Goal: Navigation & Orientation: Find specific page/section

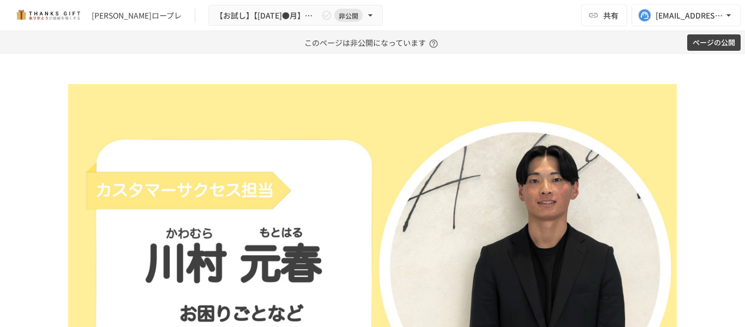
scroll to position [1745, 0]
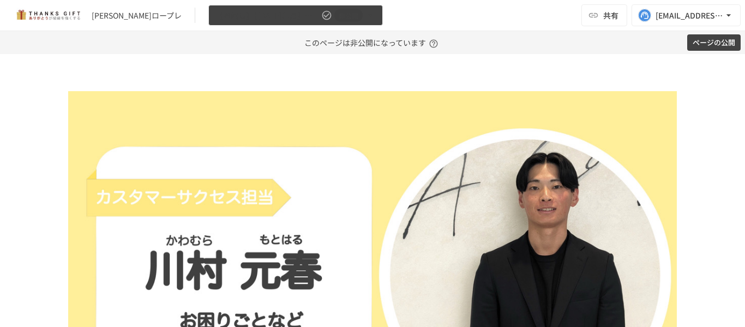
click at [298, 7] on button "【お試し】【2025年●月】①今後の運用についてのご案内/THANKS GIFTキックオフMTG 非公開" at bounding box center [295, 15] width 175 height 21
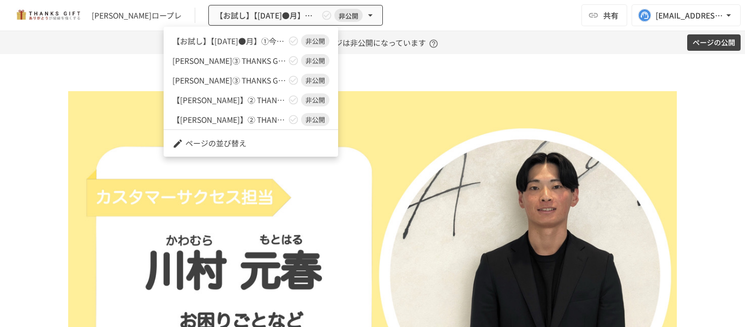
scroll to position [238, 0]
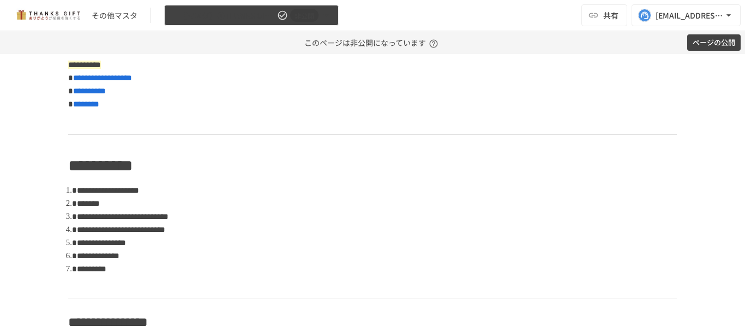
scroll to position [1527, 0]
click at [287, 9] on button "■【マスタ】①THANKS GIFTキックオフmtg 非公開" at bounding box center [251, 15] width 175 height 21
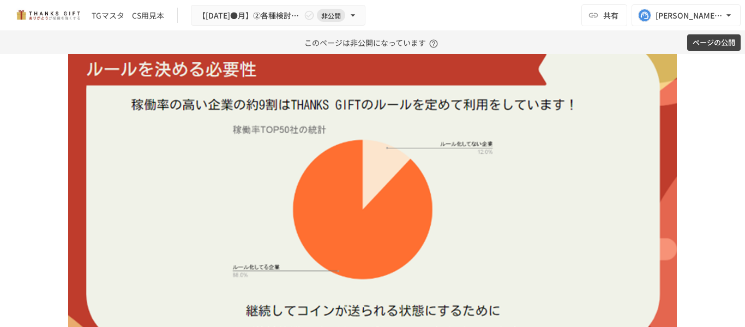
scroll to position [1636, 0]
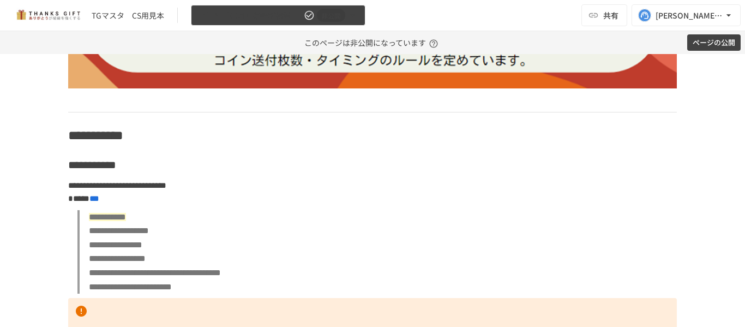
click at [311, 15] on icon "button" at bounding box center [309, 15] width 11 height 11
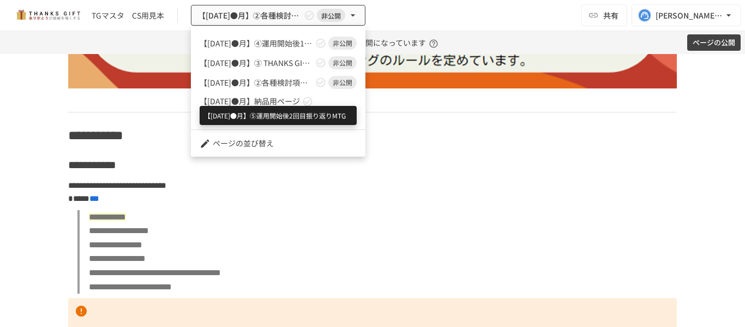
scroll to position [77, 0]
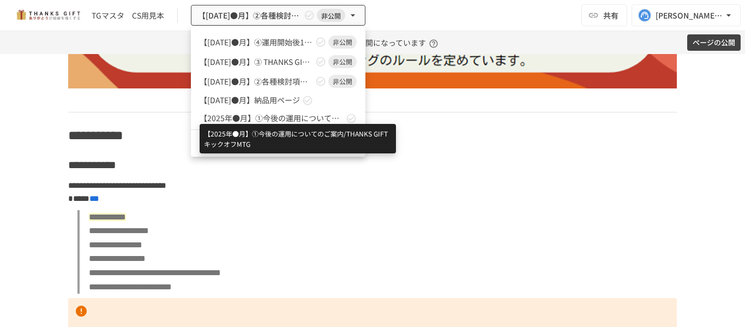
click at [259, 121] on span "【2025年●月】①今後の運用についてのご案内/THANKS GIFTキックオフMTG" at bounding box center [272, 117] width 144 height 11
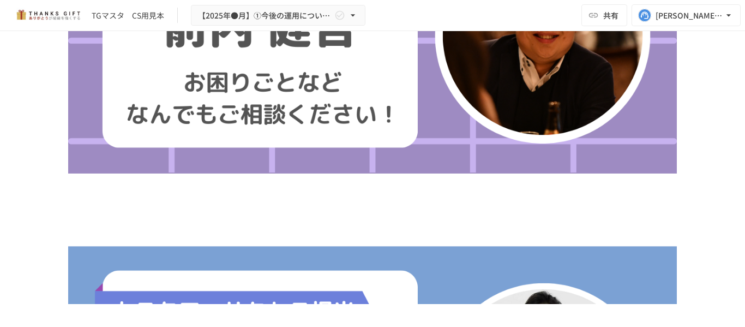
scroll to position [371, 0]
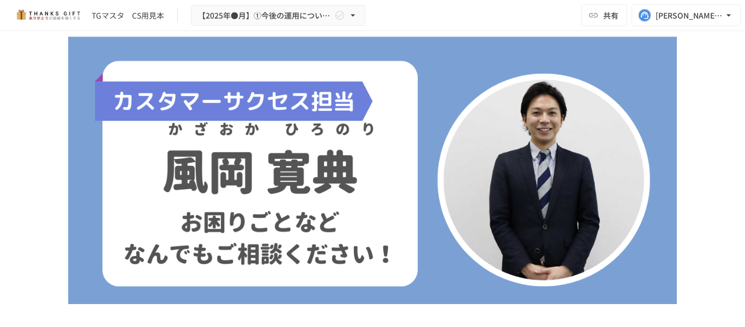
scroll to position [580, 0]
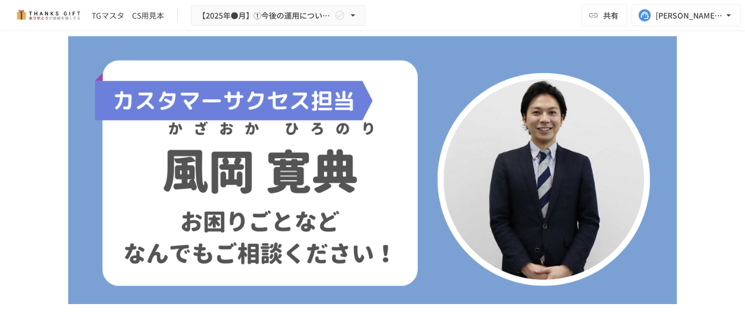
click at [409, 209] on img at bounding box center [372, 173] width 609 height 343
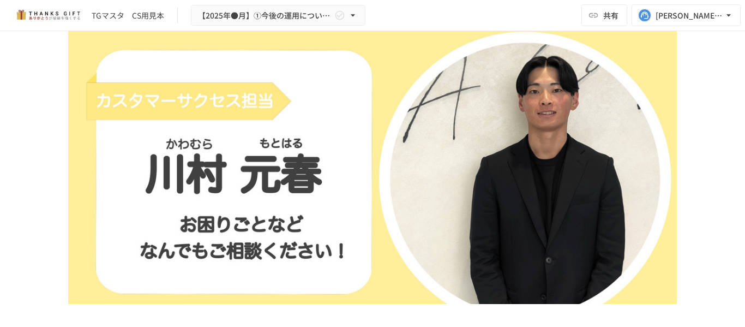
scroll to position [1906, 0]
